Goal: Information Seeking & Learning: Learn about a topic

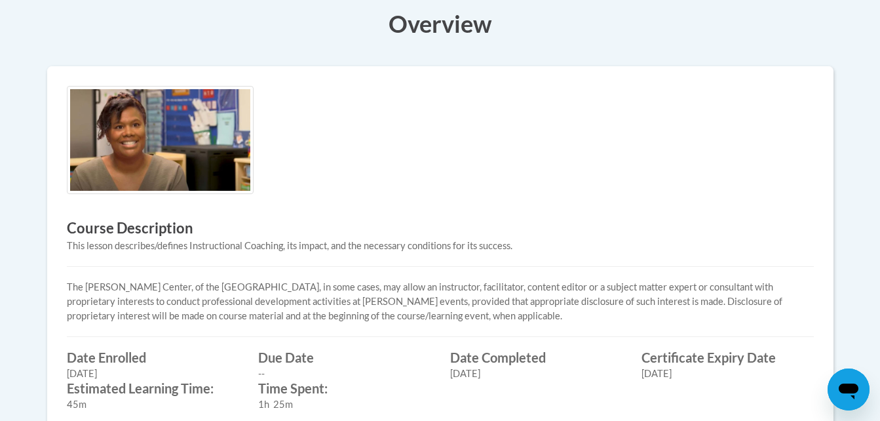
scroll to position [385, 0]
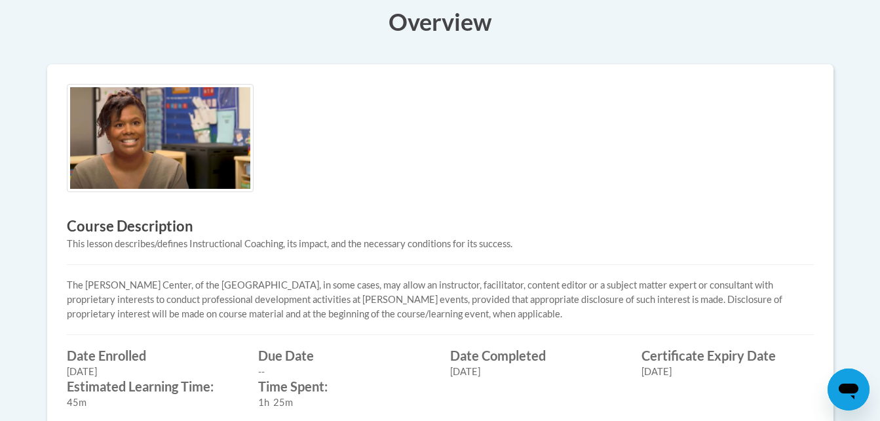
click at [190, 130] on img at bounding box center [160, 138] width 187 height 108
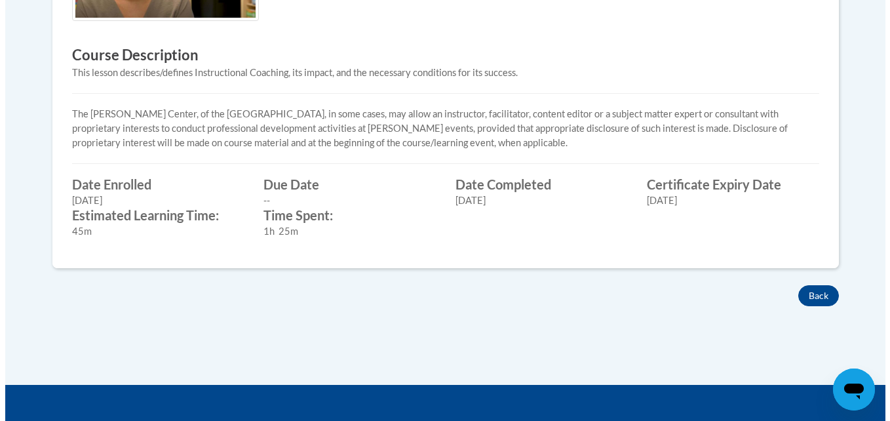
scroll to position [0, 0]
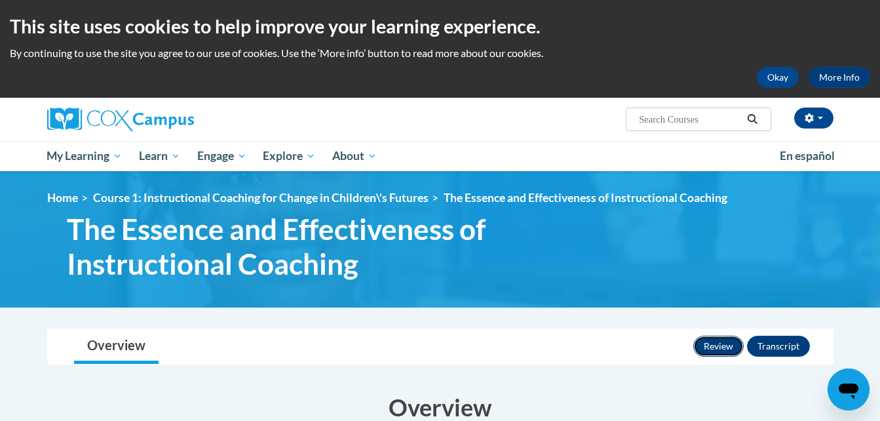
click at [705, 339] on button "Review" at bounding box center [718, 345] width 50 height 21
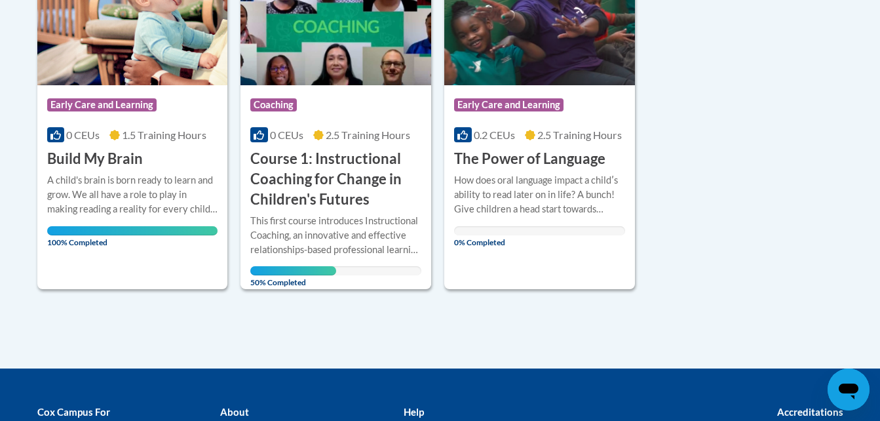
scroll to position [384, 0]
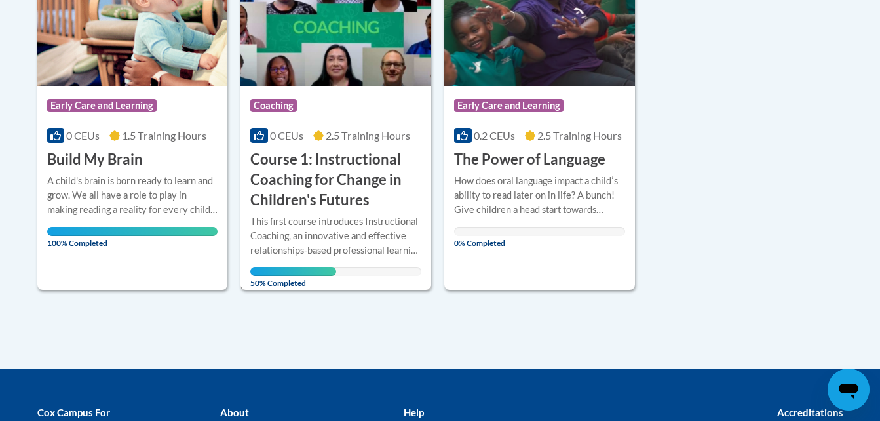
click at [318, 229] on div "This first course introduces Instructional Coaching, an innovative and effectiv…" at bounding box center [335, 235] width 171 height 43
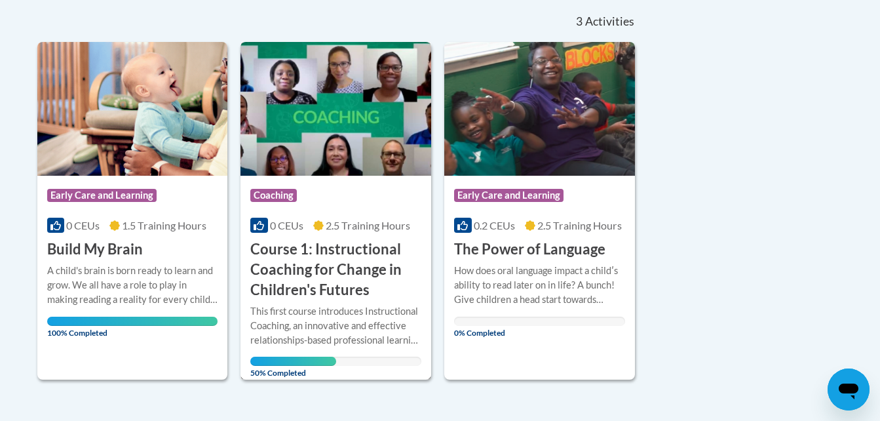
scroll to position [293, 0]
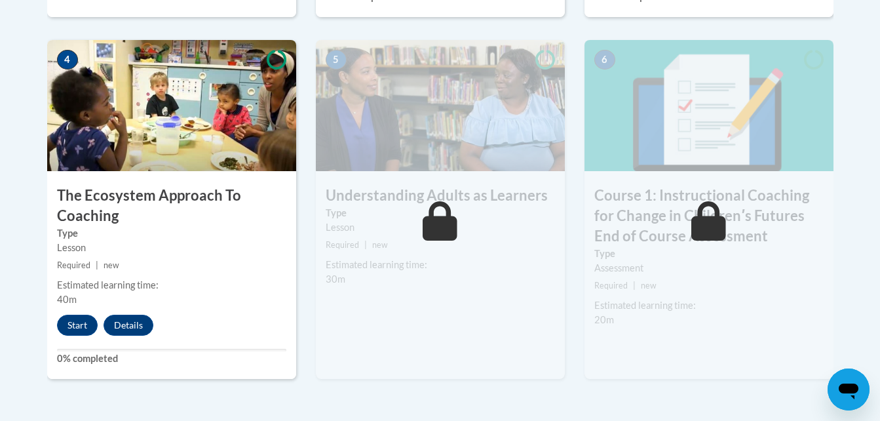
scroll to position [791, 0]
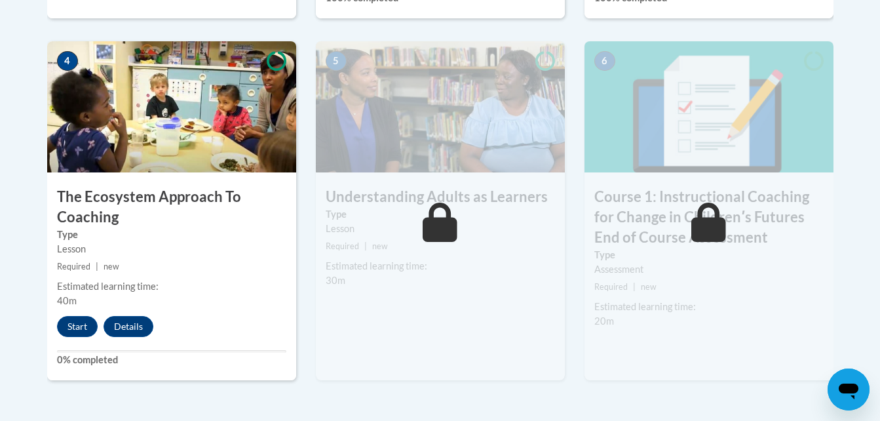
click at [78, 315] on div "4 The Ecosystem Approach To Coaching Type Lesson Required | new Estimated learn…" at bounding box center [171, 210] width 249 height 339
click at [70, 326] on button "Start" at bounding box center [77, 326] width 41 height 21
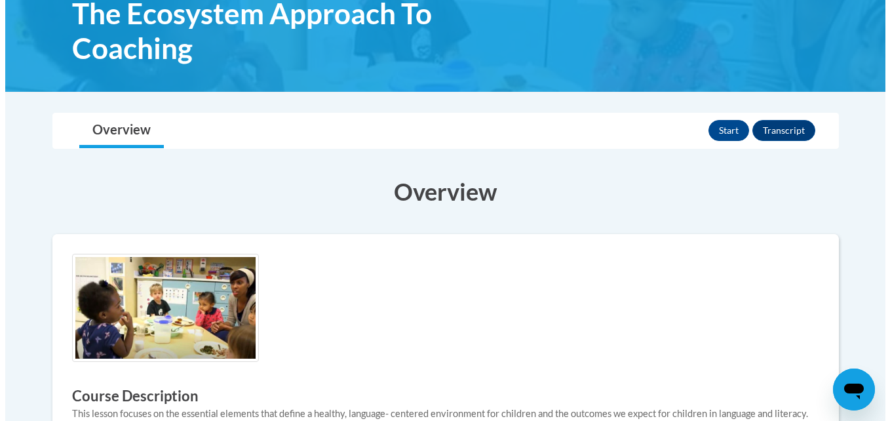
scroll to position [204, 0]
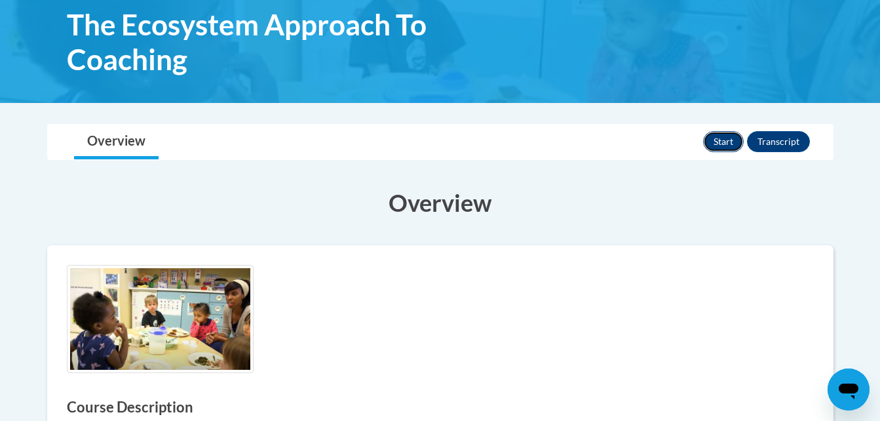
click at [723, 144] on button "Start" at bounding box center [723, 141] width 41 height 21
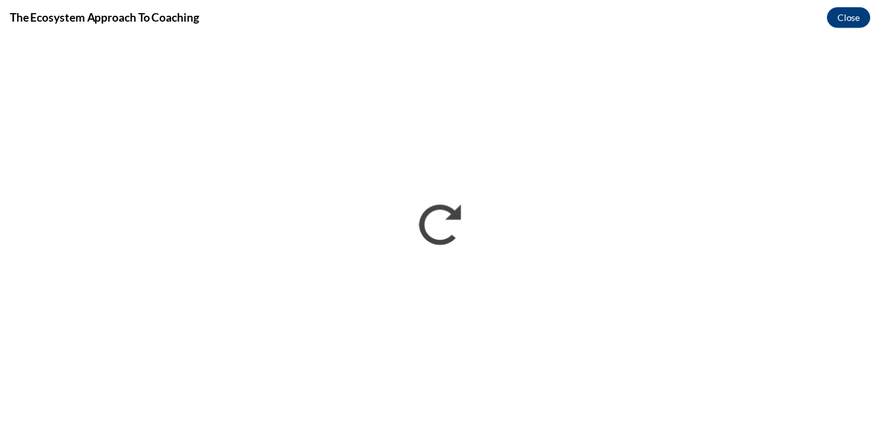
scroll to position [0, 0]
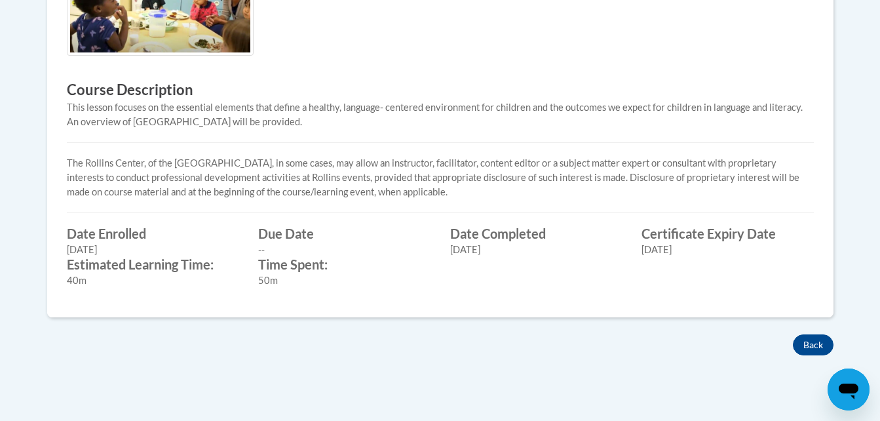
scroll to position [523, 0]
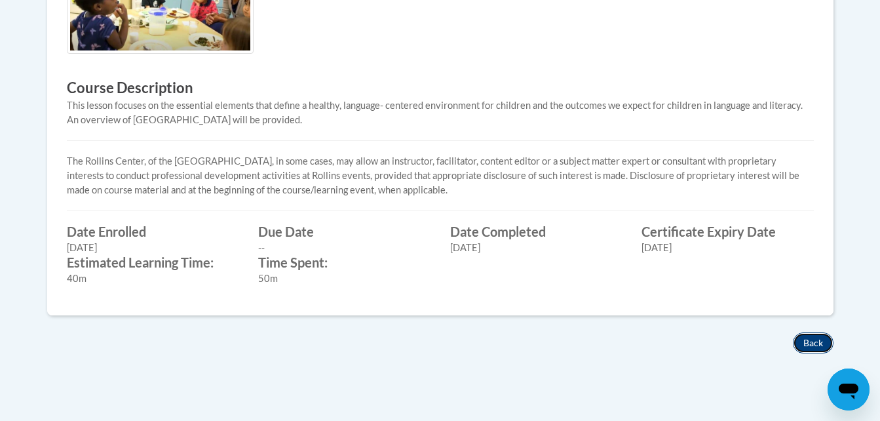
click at [809, 342] on button "Back" at bounding box center [813, 342] width 41 height 21
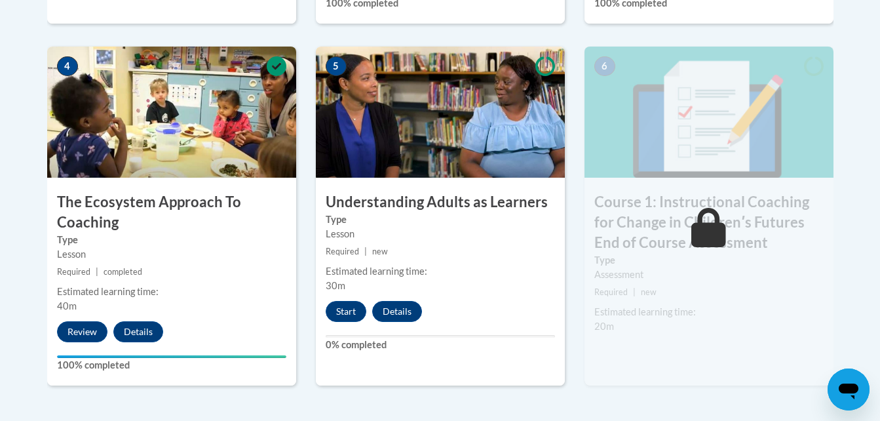
scroll to position [780, 0]
